Goal: Task Accomplishment & Management: Use online tool/utility

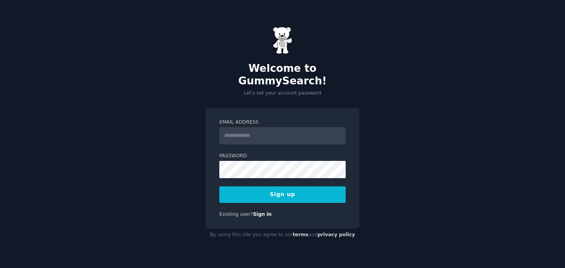
click at [291, 127] on input "Email Address" at bounding box center [282, 135] width 126 height 17
type input "**********"
click at [166, 195] on div "**********" at bounding box center [282, 134] width 565 height 268
click at [267, 190] on button "Sign up" at bounding box center [282, 195] width 126 height 16
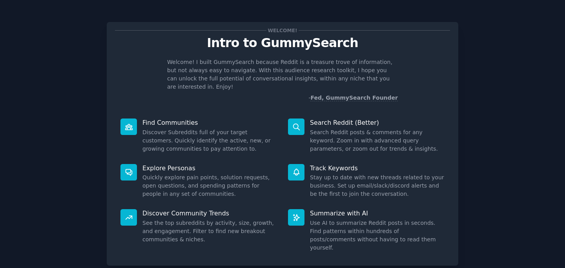
scroll to position [39, 0]
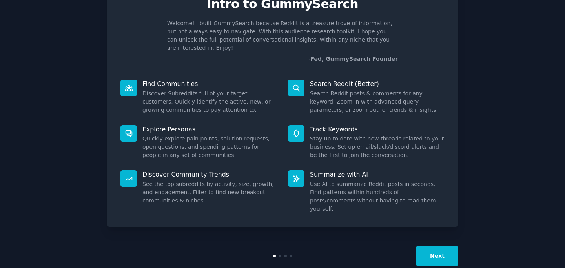
click at [435, 247] on button "Next" at bounding box center [438, 256] width 42 height 19
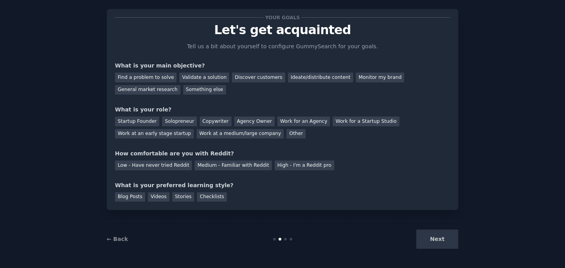
scroll to position [13, 0]
click at [435, 242] on div "Next" at bounding box center [399, 239] width 117 height 19
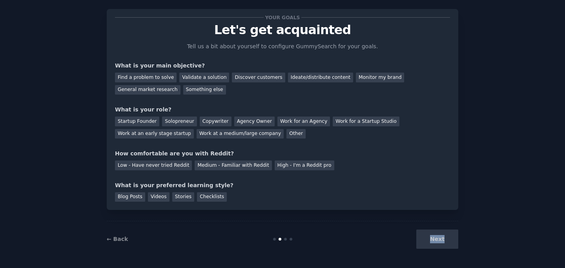
click at [435, 242] on div "Next" at bounding box center [399, 239] width 117 height 19
click at [135, 81] on div "Find a problem to solve" at bounding box center [146, 78] width 62 height 10
click at [131, 122] on div "Startup Founder" at bounding box center [137, 122] width 44 height 10
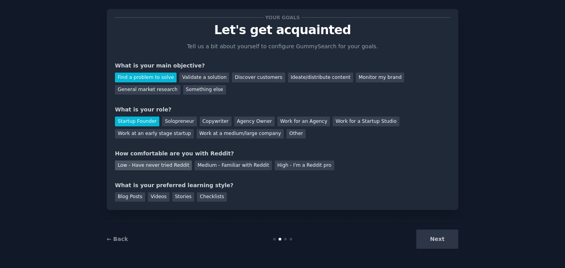
click at [140, 167] on div "Low - Have never tried Reddit" at bounding box center [153, 166] width 77 height 10
click at [136, 198] on div "Blog Posts" at bounding box center [130, 197] width 30 height 10
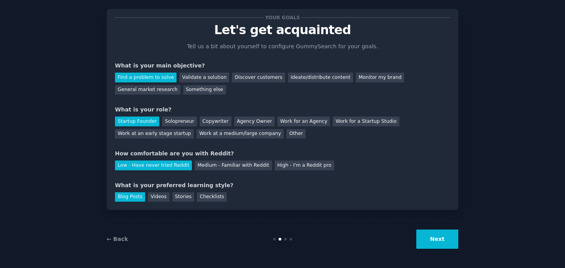
click at [432, 246] on button "Next" at bounding box center [438, 239] width 42 height 19
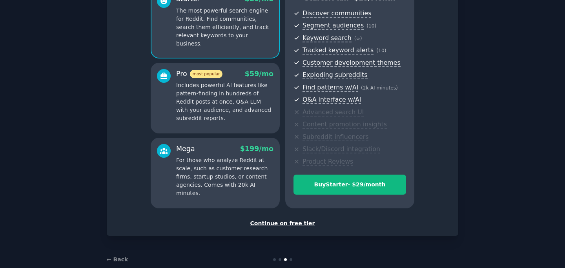
scroll to position [97, 0]
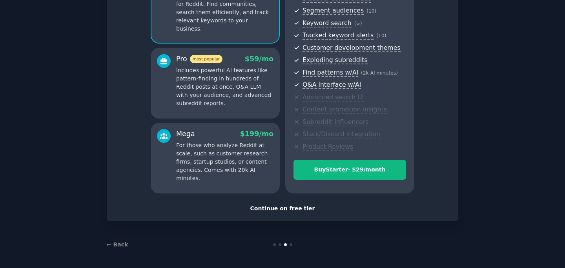
click at [290, 210] on div "Continue on free tier" at bounding box center [282, 209] width 335 height 8
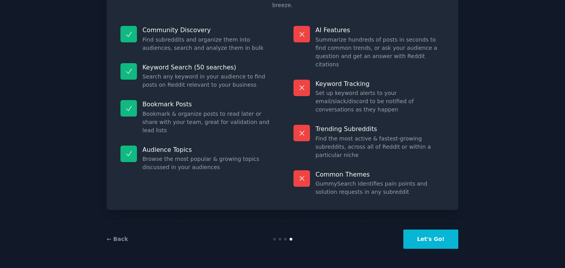
scroll to position [38, 0]
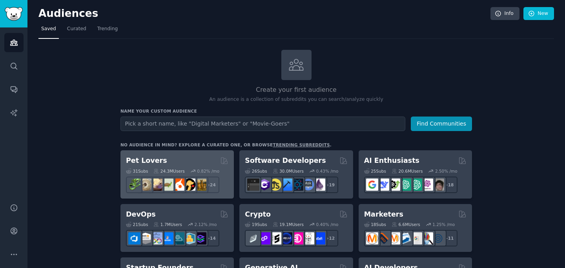
click at [179, 163] on div "Pet Lovers" at bounding box center [177, 161] width 102 height 10
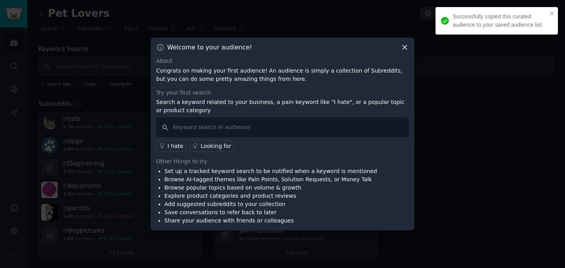
click at [405, 48] on icon at bounding box center [405, 47] width 8 height 8
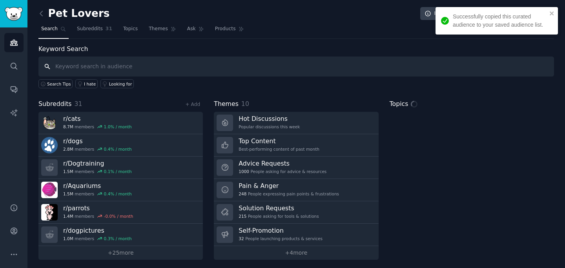
scroll to position [2, 0]
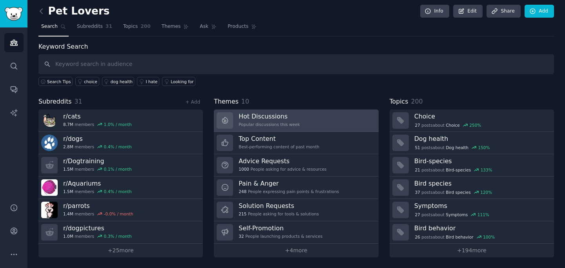
click at [285, 123] on div "Popular discussions this week" at bounding box center [269, 124] width 61 height 5
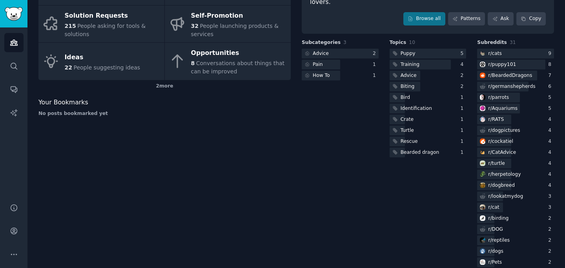
scroll to position [144, 0]
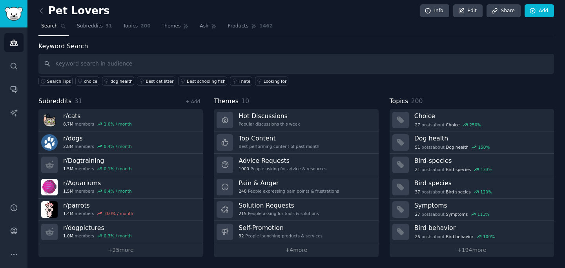
scroll to position [2, 0]
type input "r/news"
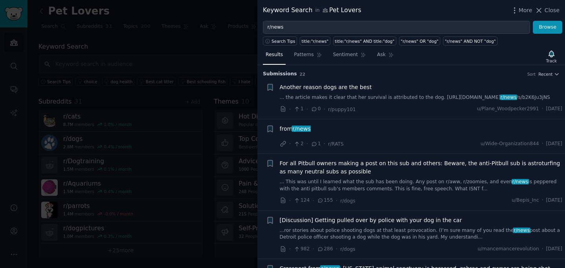
click at [301, 131] on span "r/news" at bounding box center [302, 129] width 20 height 6
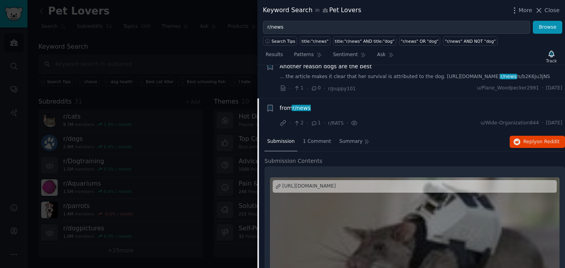
scroll to position [15, 0]
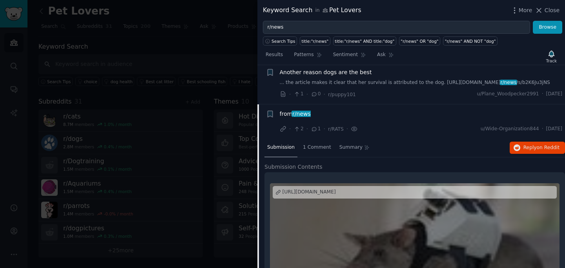
click at [302, 108] on li "+ from r/news · 2 · 1 · r/RATS · u/Wide-Organization844 · Thu 27/10/2022" at bounding box center [412, 121] width 308 height 35
click at [299, 114] on span "r/news" at bounding box center [302, 114] width 20 height 6
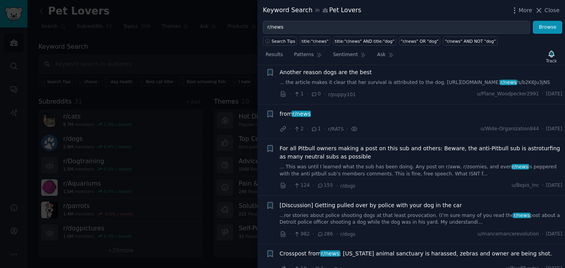
scroll to position [54, 0]
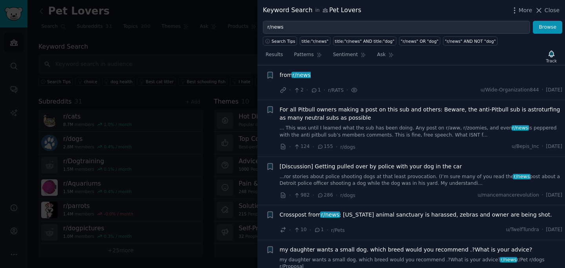
click at [158, 62] on div at bounding box center [282, 134] width 565 height 268
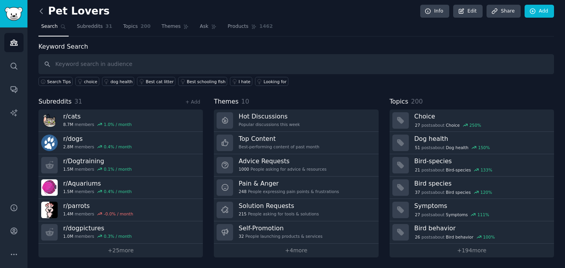
click at [38, 11] on icon at bounding box center [41, 11] width 8 height 8
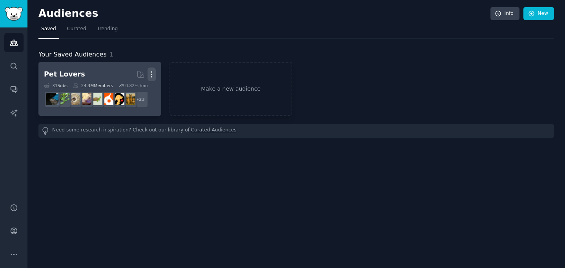
click at [150, 76] on icon "button" at bounding box center [152, 74] width 8 height 8
click at [135, 93] on p "Delete" at bounding box center [130, 91] width 18 height 8
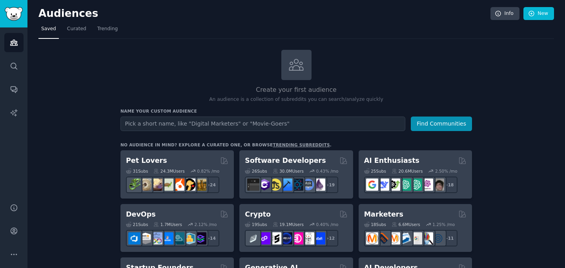
click at [209, 121] on input "text" at bounding box center [263, 124] width 285 height 15
type input "news"
click at [411, 117] on button "Find Communities" at bounding box center [441, 124] width 61 height 15
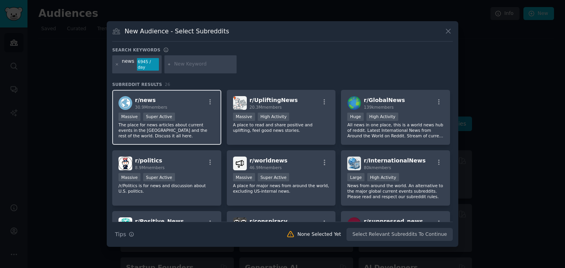
click at [142, 99] on span "r/ news" at bounding box center [145, 100] width 21 height 6
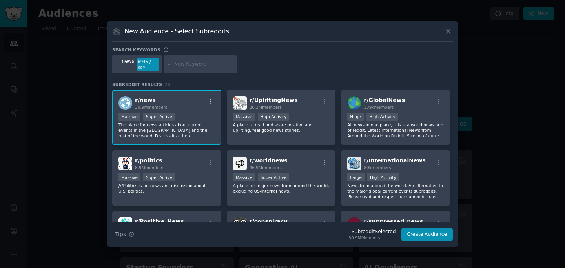
click at [214, 102] on button "button" at bounding box center [210, 102] width 10 height 7
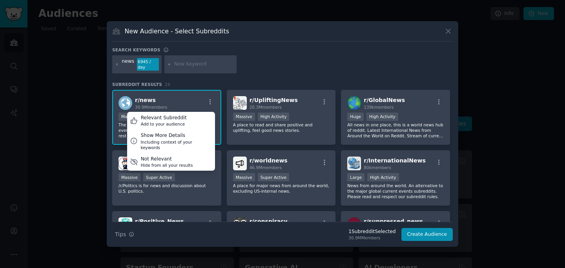
click at [126, 108] on img at bounding box center [126, 103] width 14 height 14
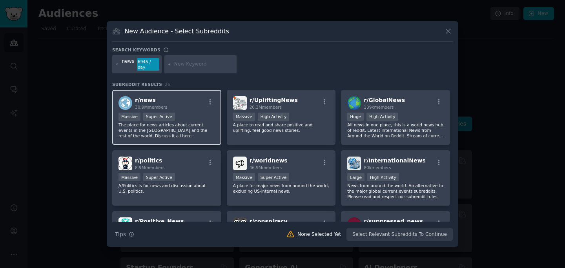
click at [126, 108] on img at bounding box center [126, 103] width 14 height 14
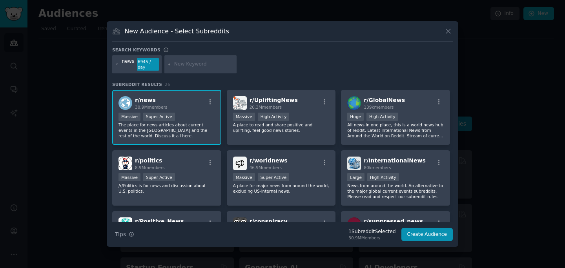
click at [126, 108] on img at bounding box center [126, 103] width 14 height 14
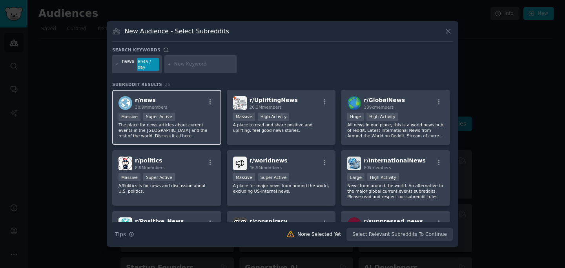
click at [126, 108] on img at bounding box center [126, 103] width 14 height 14
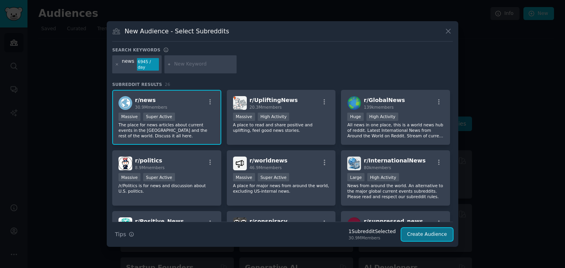
click at [429, 238] on button "Create Audience" at bounding box center [428, 234] width 52 height 13
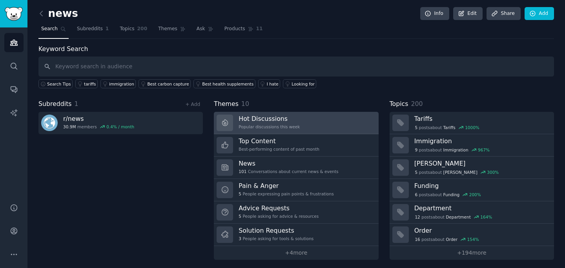
click at [293, 117] on h3 "Hot Discussions" at bounding box center [269, 119] width 61 height 8
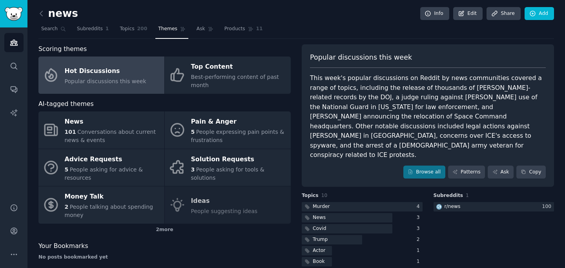
scroll to position [35, 0]
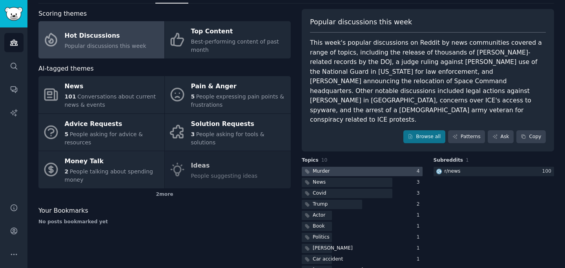
click at [322, 168] on div "Murder" at bounding box center [321, 171] width 17 height 7
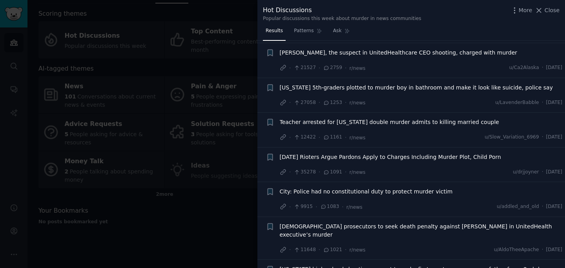
scroll to position [149, 0]
click at [153, 207] on div at bounding box center [282, 134] width 565 height 268
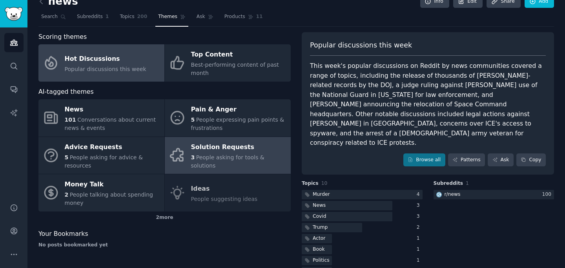
scroll to position [4, 0]
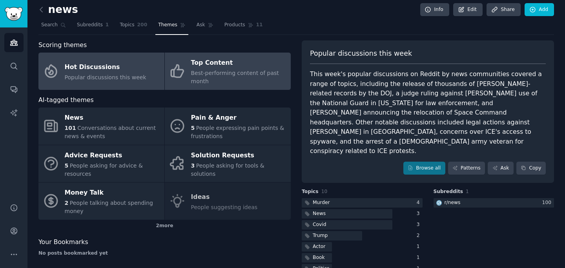
click at [224, 55] on link "Top Content Best-performing content of past month" at bounding box center [228, 71] width 126 height 37
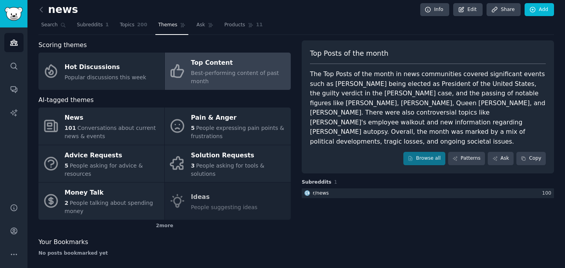
scroll to position [9, 0]
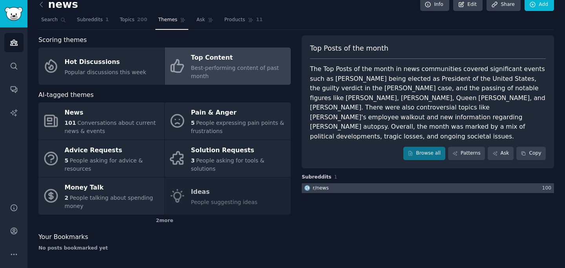
click at [329, 183] on div at bounding box center [428, 188] width 252 height 10
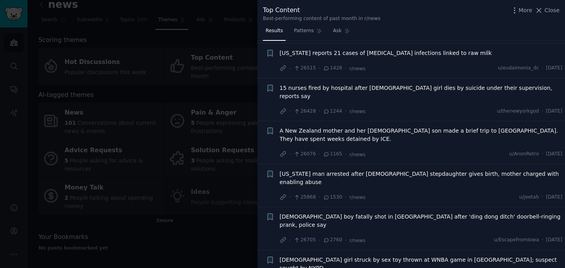
scroll to position [969, 0]
